Goal: Transaction & Acquisition: Subscribe to service/newsletter

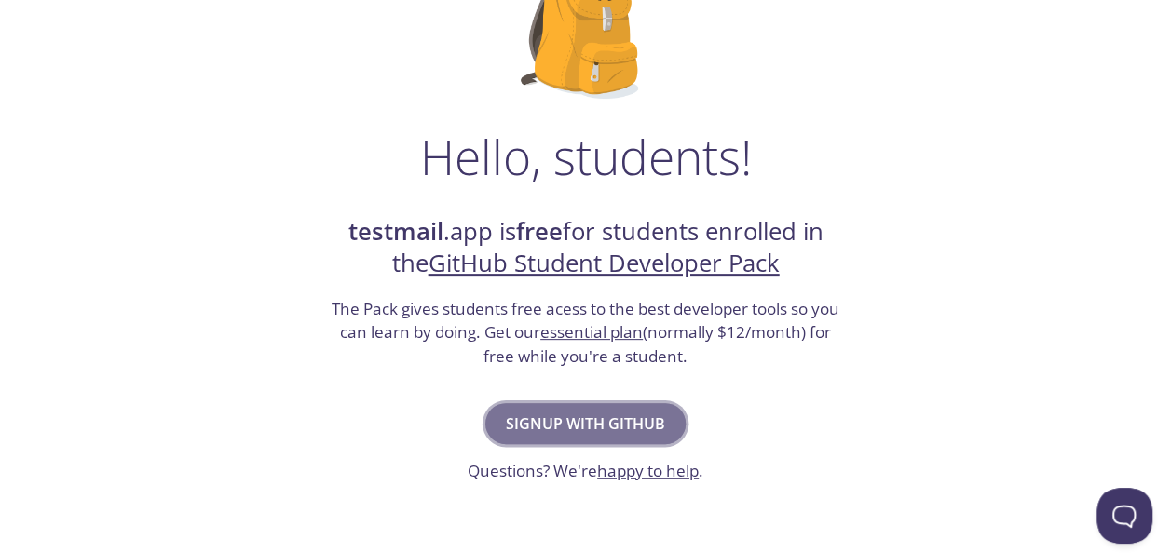
click at [578, 424] on span "Signup with GitHub" at bounding box center [585, 424] width 159 height 26
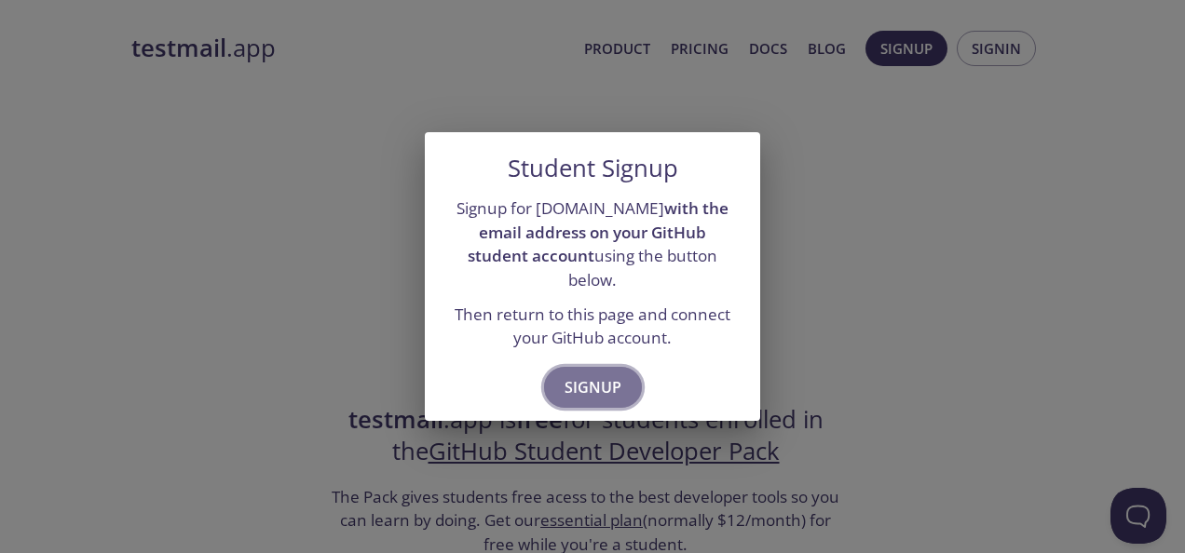
click at [599, 379] on span "Signup" at bounding box center [592, 387] width 57 height 26
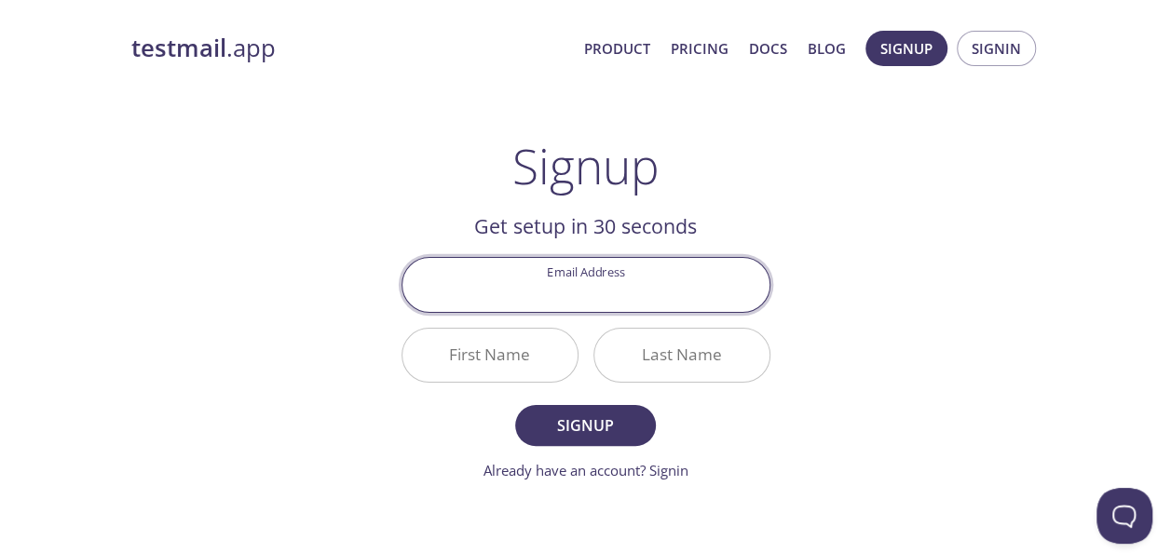
click at [603, 297] on input "Email Address" at bounding box center [585, 284] width 367 height 53
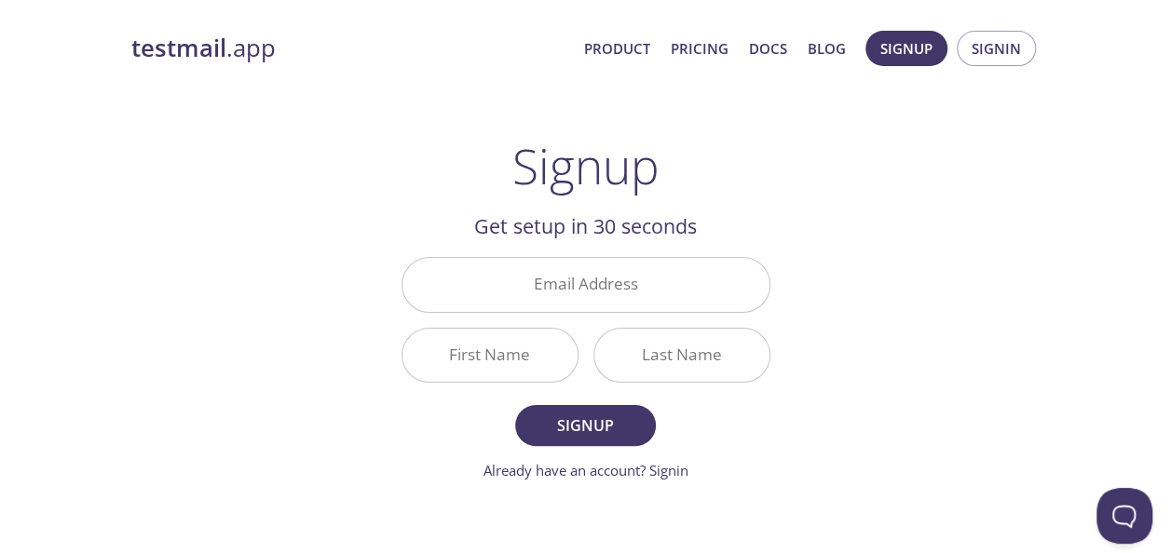
click at [876, 151] on div "testmail .app Product Pricing Docs Blog Signup Signin Signup Get setup in 30 se…" at bounding box center [586, 446] width 954 height 855
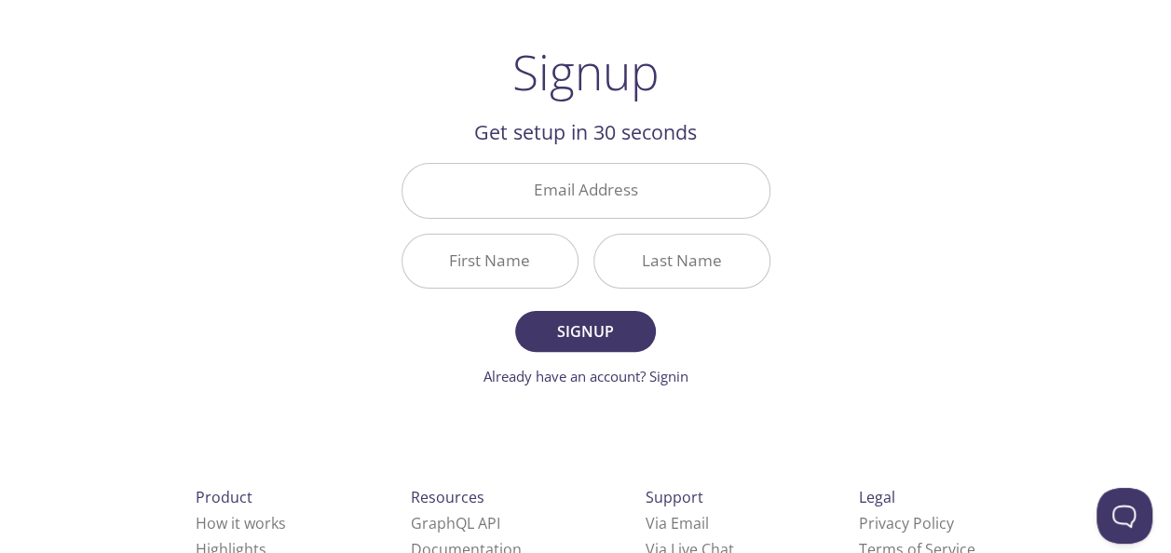
scroll to position [72, 0]
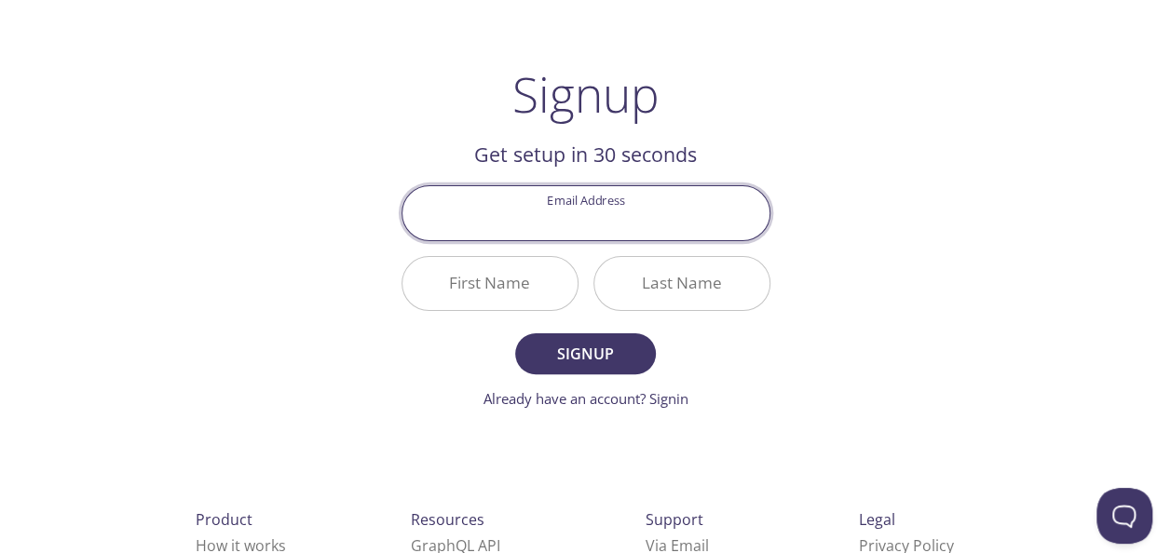
click at [555, 205] on input "Email Address" at bounding box center [585, 212] width 367 height 53
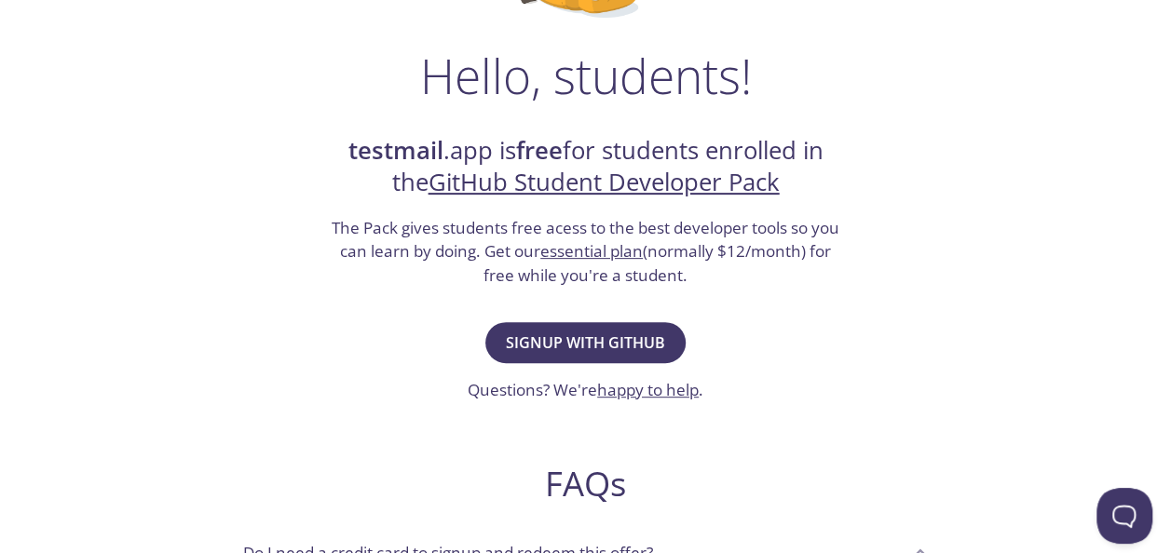
scroll to position [276, 0]
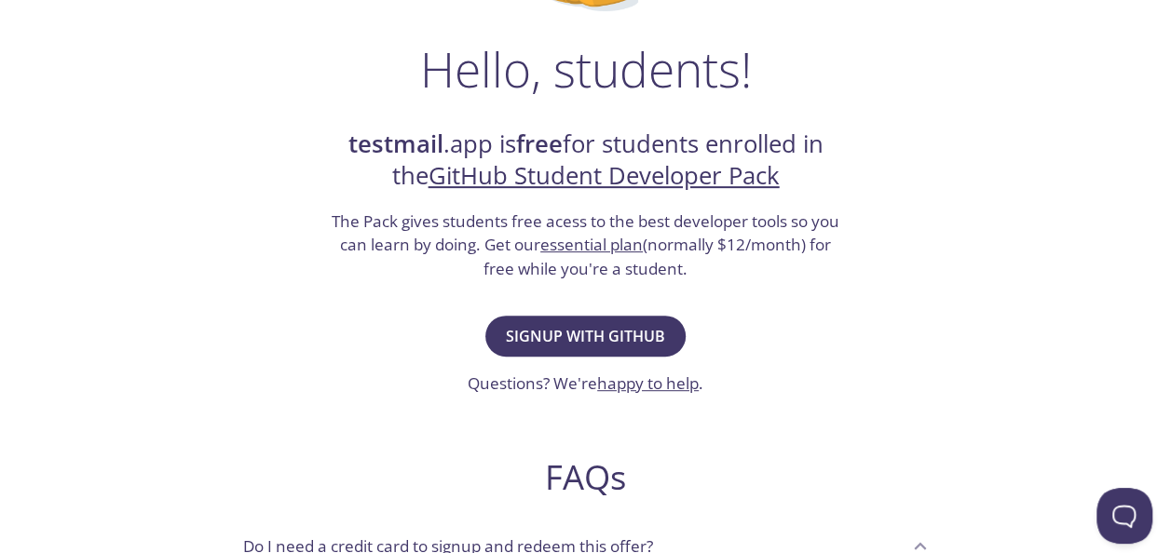
click at [501, 173] on link "GitHub Student Developer Pack" at bounding box center [603, 175] width 351 height 33
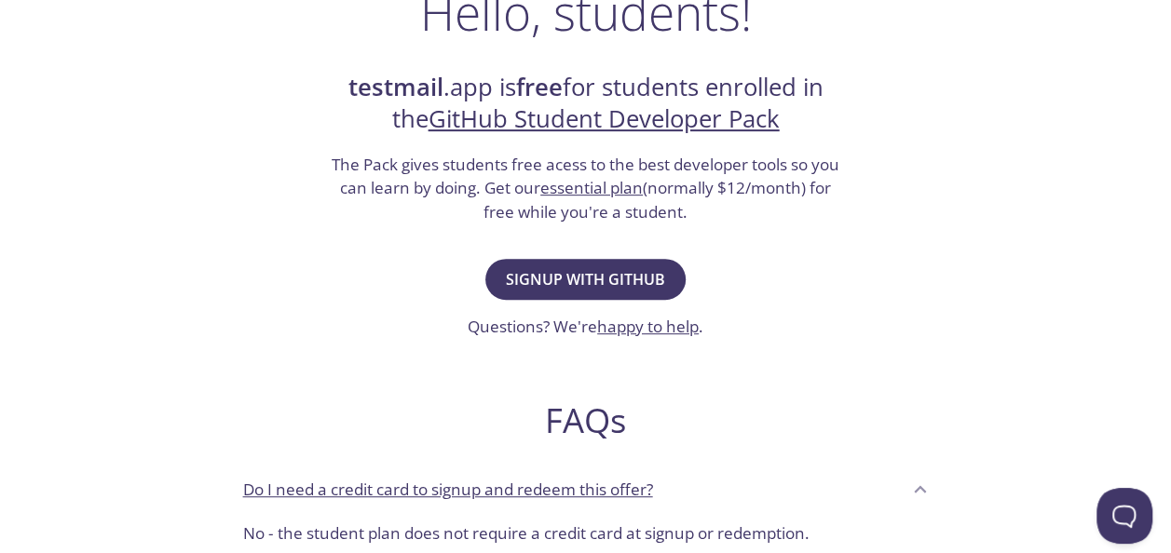
scroll to position [331, 0]
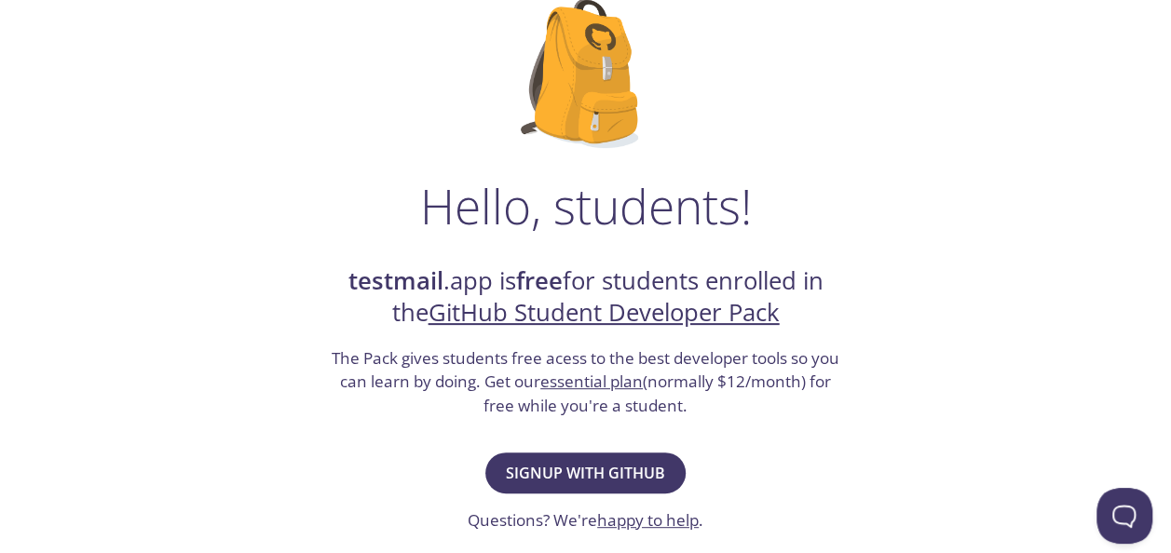
scroll to position [189, 0]
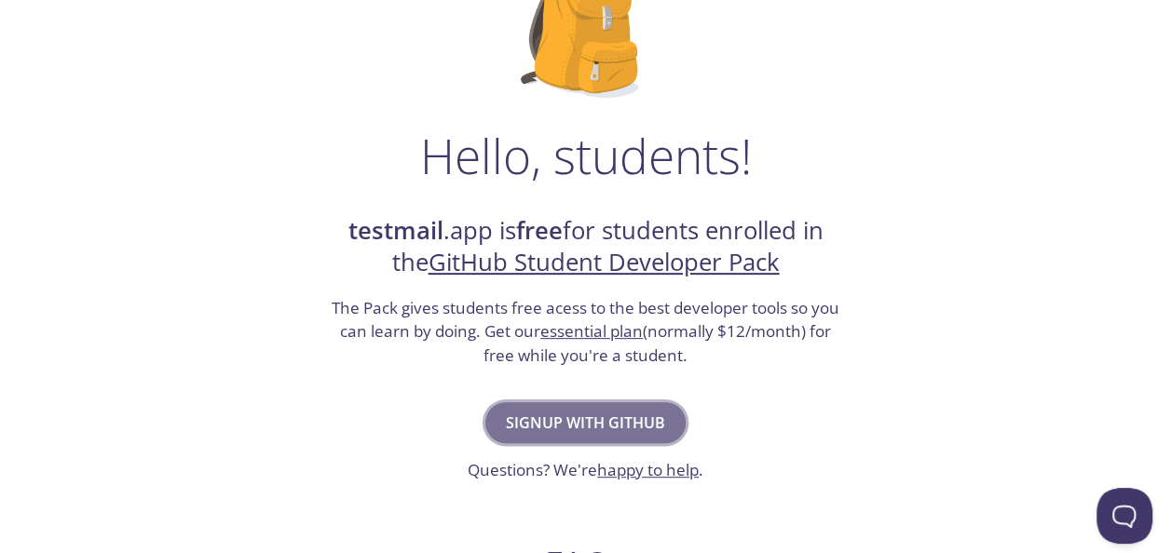
click at [592, 432] on span "Signup with GitHub" at bounding box center [585, 423] width 159 height 26
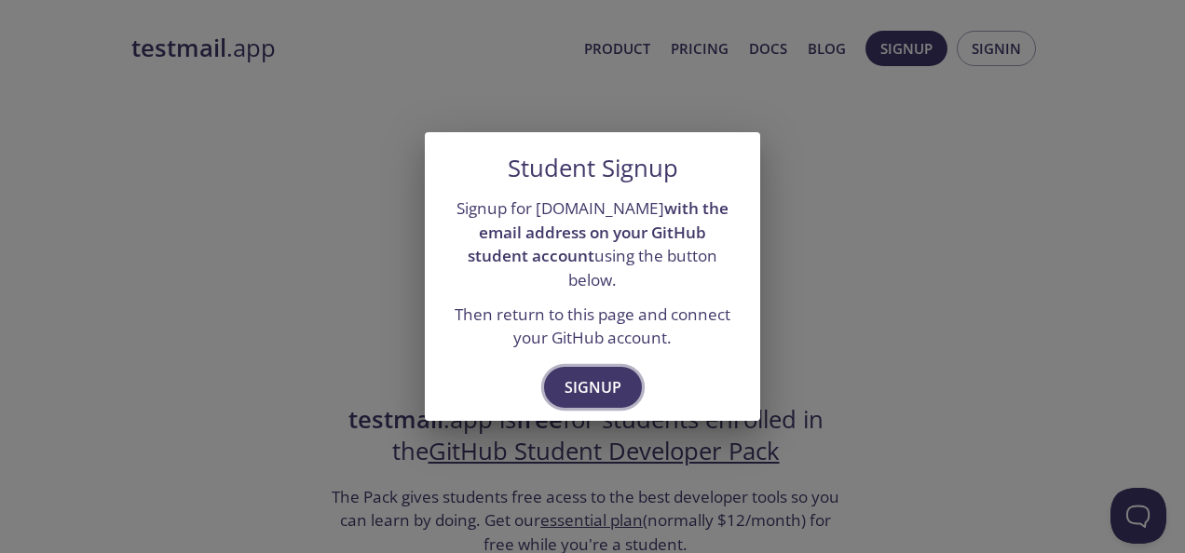
click at [600, 383] on span "Signup" at bounding box center [592, 387] width 57 height 26
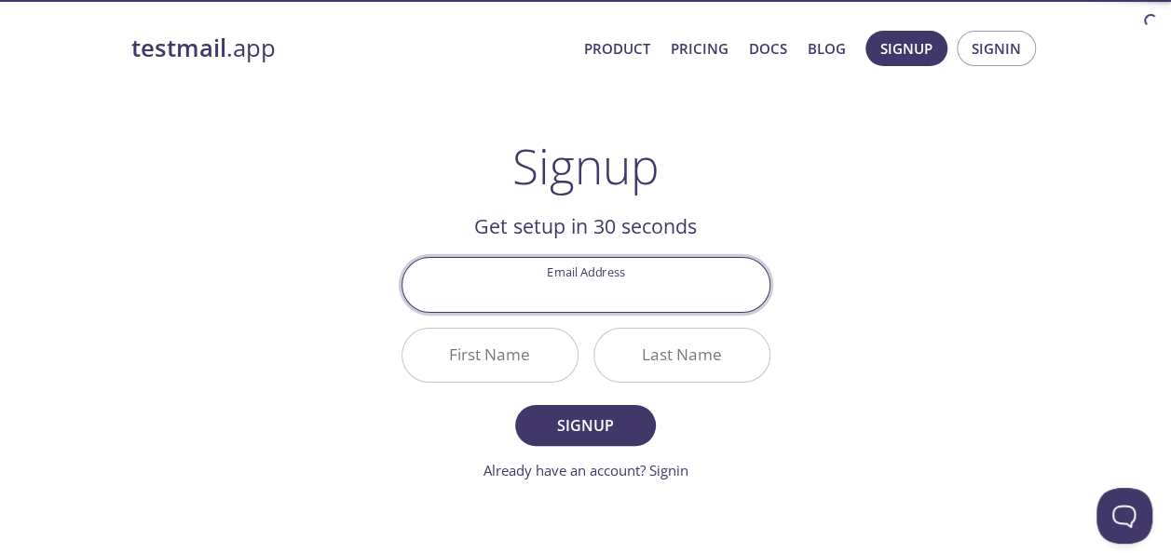
click at [600, 301] on input "Email Address" at bounding box center [585, 284] width 367 height 53
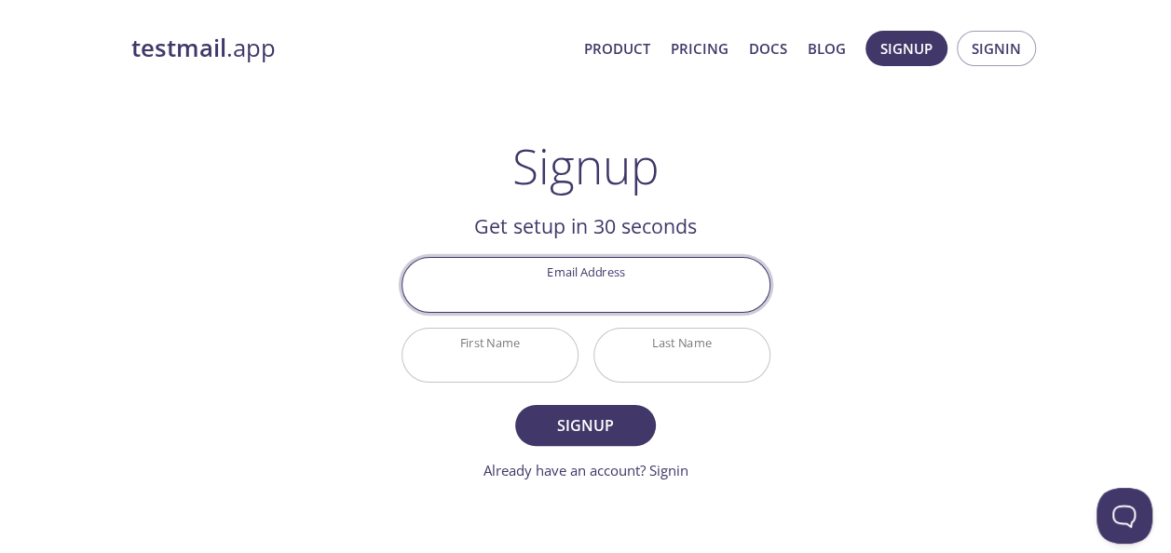
type input "[EMAIL_ADDRESS][DOMAIN_NAME]"
type input "Fouad"
type input "yasin"
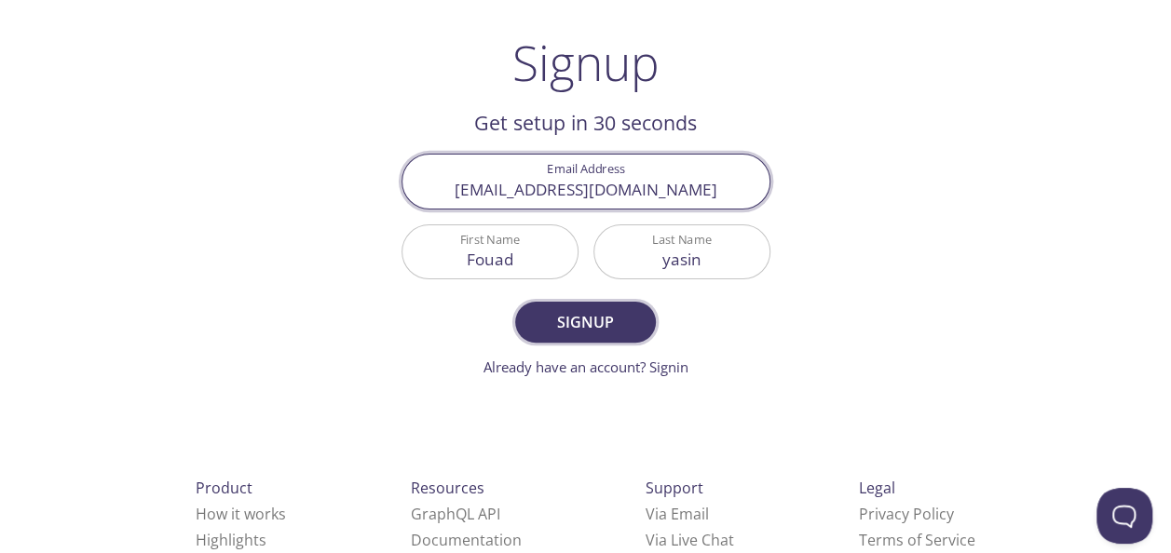
scroll to position [104, 0]
click at [589, 324] on span "Signup" at bounding box center [584, 321] width 99 height 26
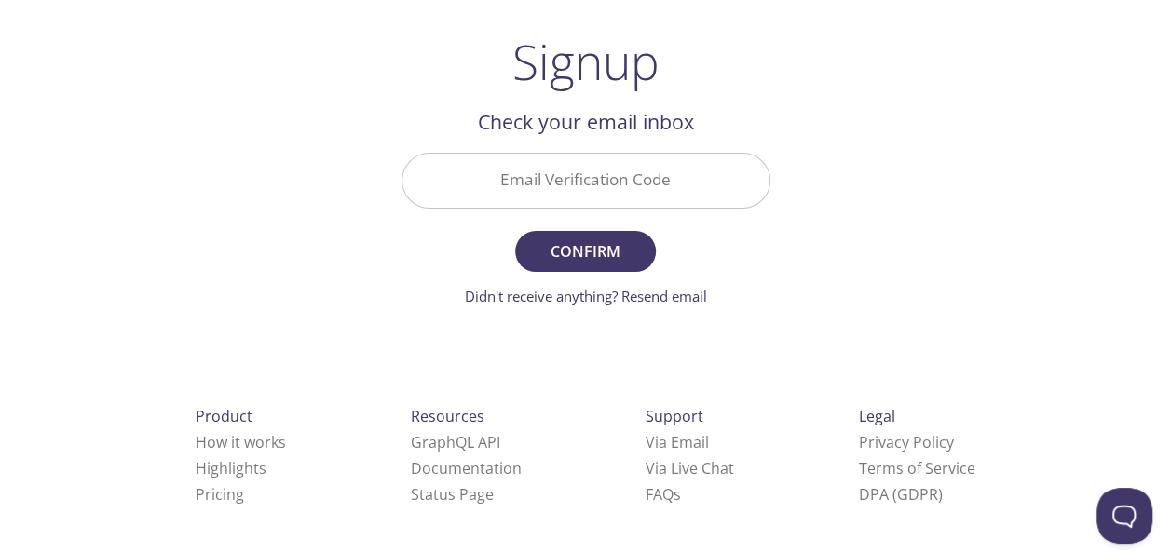
click at [498, 167] on input "Email Verification Code" at bounding box center [585, 180] width 367 height 53
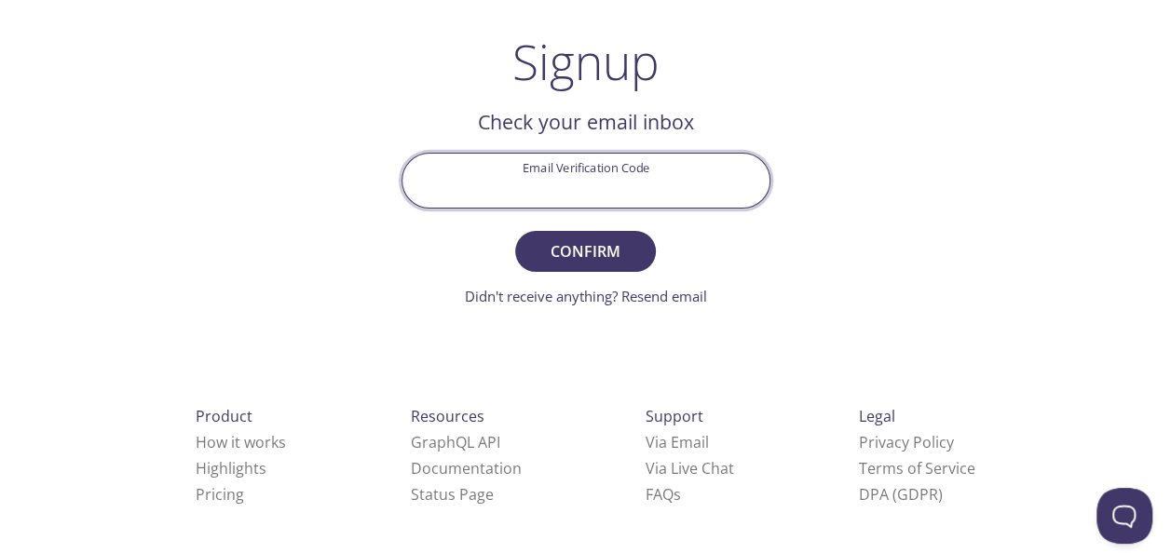
paste input "X52D1VQ"
type input "X52D1VQ"
click at [581, 254] on span "Confirm" at bounding box center [584, 251] width 99 height 26
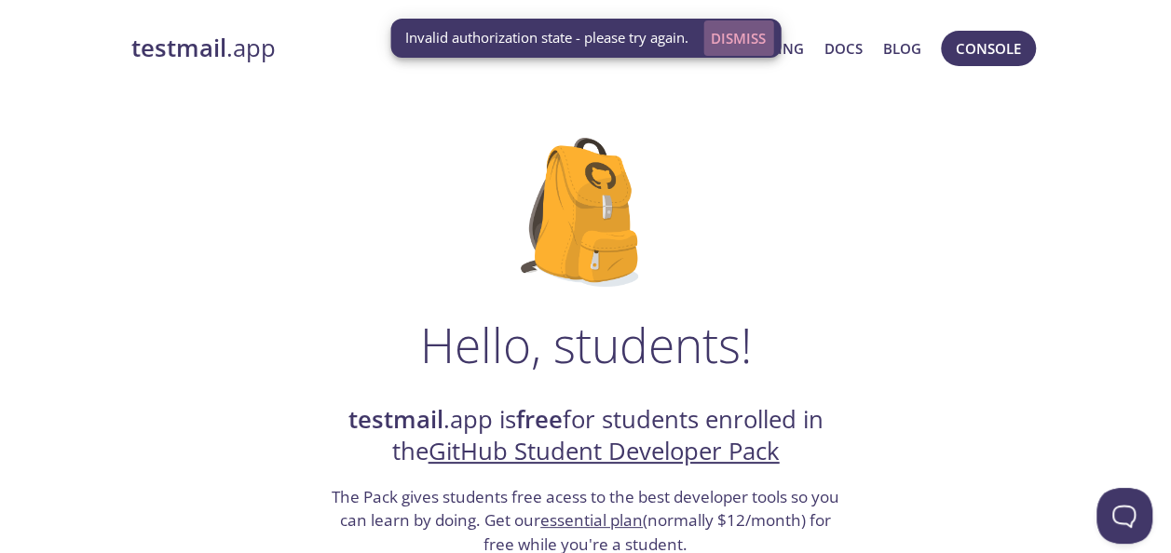
click at [730, 40] on span "Dismiss" at bounding box center [738, 38] width 55 height 24
